Goal: Transaction & Acquisition: Purchase product/service

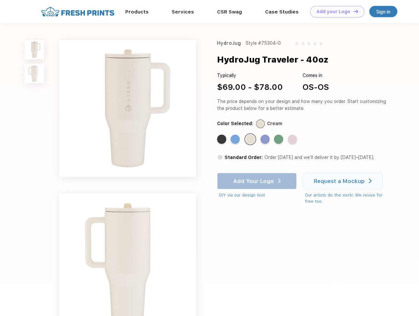
click at [335, 12] on link "Add your Logo Design Tool" at bounding box center [337, 12] width 54 height 12
click at [0, 0] on div "Design Tool" at bounding box center [0, 0] width 0 height 0
click at [353, 11] on link "Add your Logo Design Tool" at bounding box center [337, 12] width 54 height 12
click at [35, 49] on img at bounding box center [34, 49] width 19 height 19
click at [35, 74] on img at bounding box center [34, 73] width 19 height 19
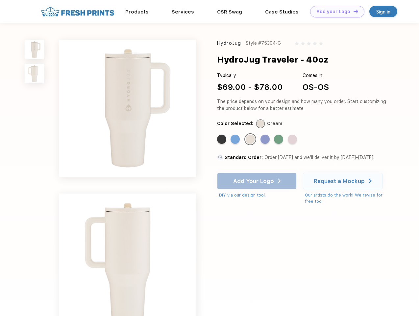
click at [222, 139] on div "Standard Color" at bounding box center [221, 138] width 9 height 9
click at [236, 139] on div "Standard Color" at bounding box center [234, 138] width 9 height 9
click at [251, 139] on div "Standard Color" at bounding box center [250, 138] width 9 height 9
click at [266, 139] on div "Standard Color" at bounding box center [264, 138] width 9 height 9
click at [279, 139] on div "Standard Color" at bounding box center [278, 138] width 9 height 9
